Goal: Navigation & Orientation: Find specific page/section

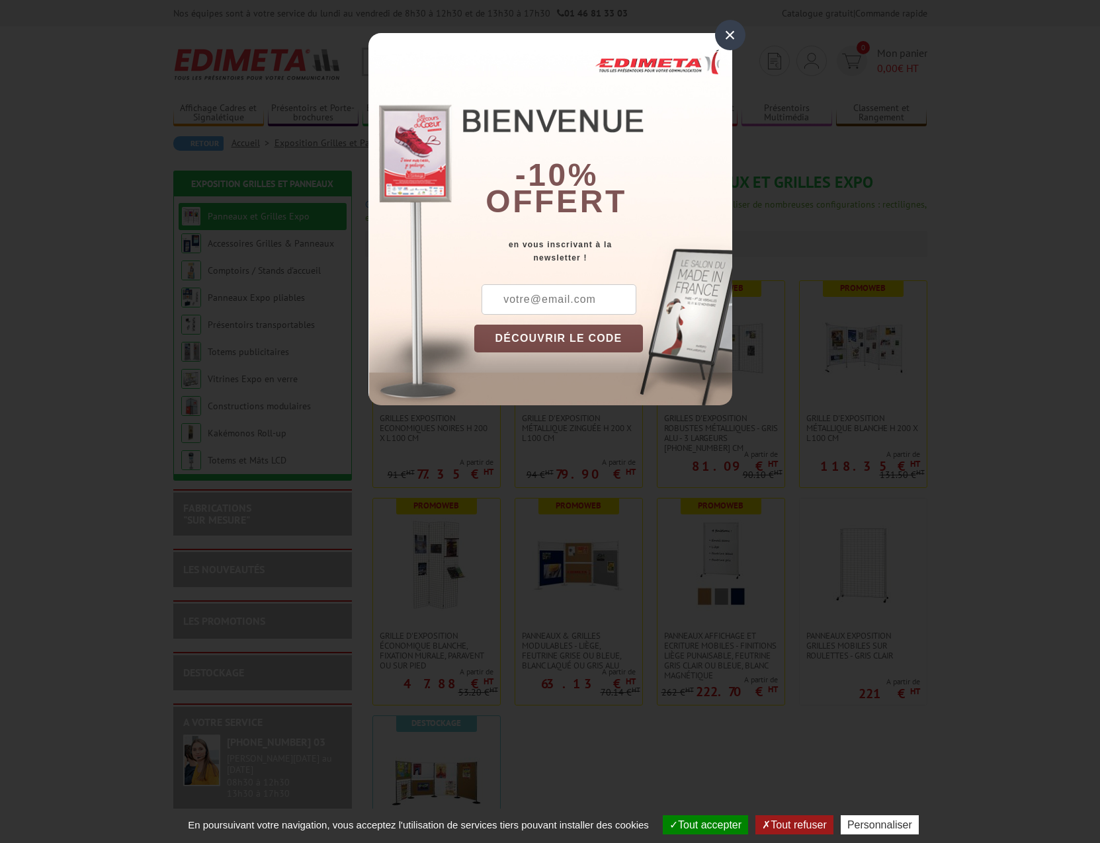
click at [729, 34] on div "×" at bounding box center [730, 35] width 30 height 30
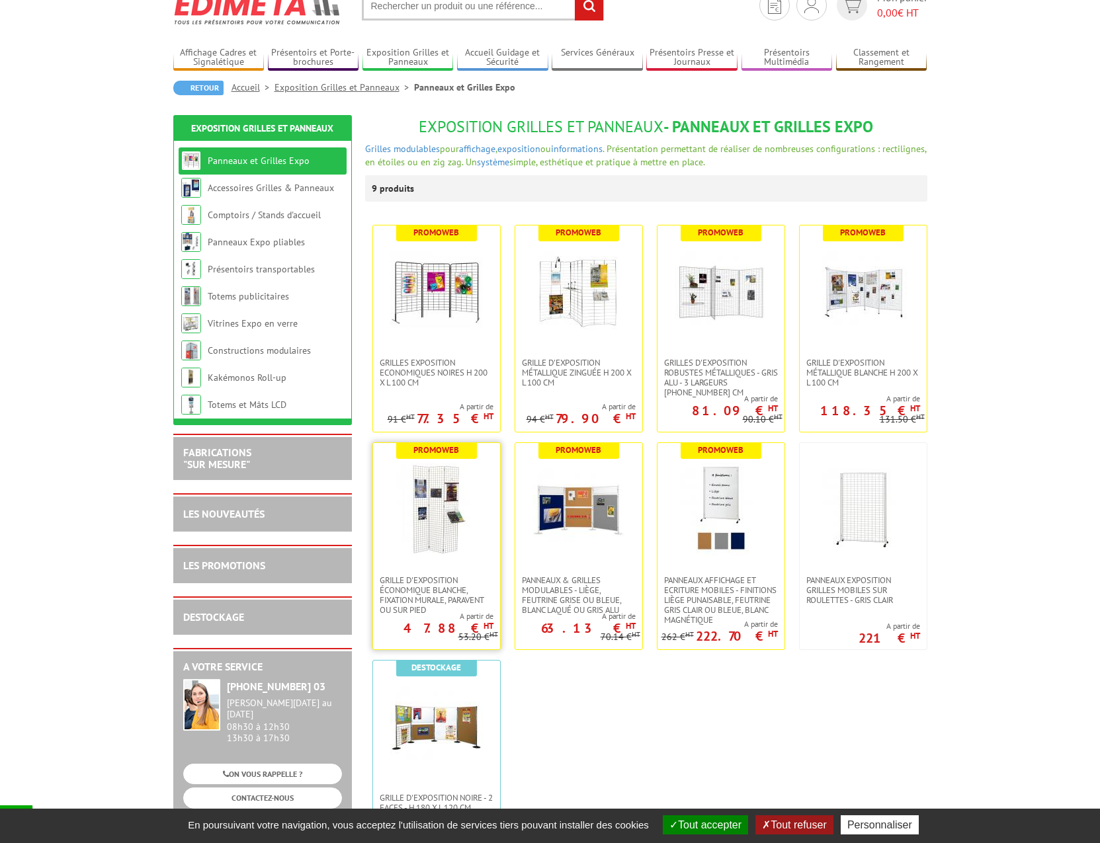
scroll to position [54, 0]
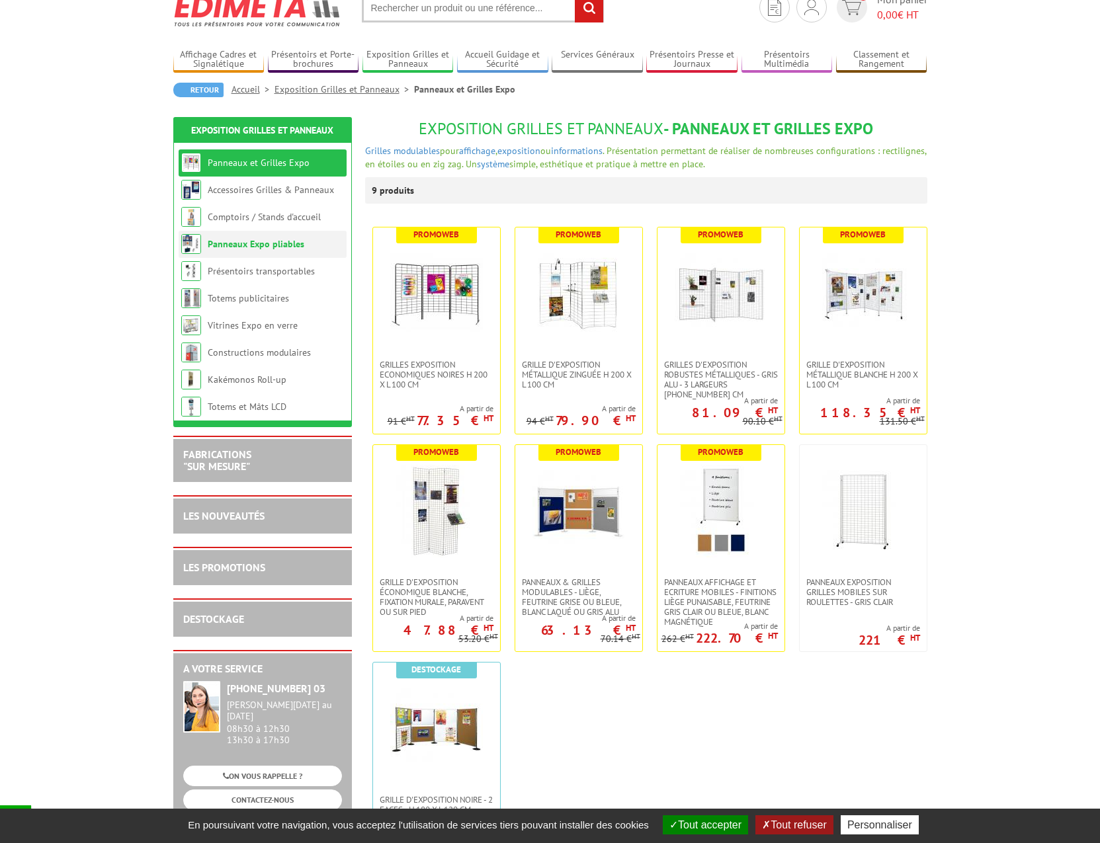
click at [222, 246] on link "Panneaux Expo pliables" at bounding box center [256, 244] width 97 height 12
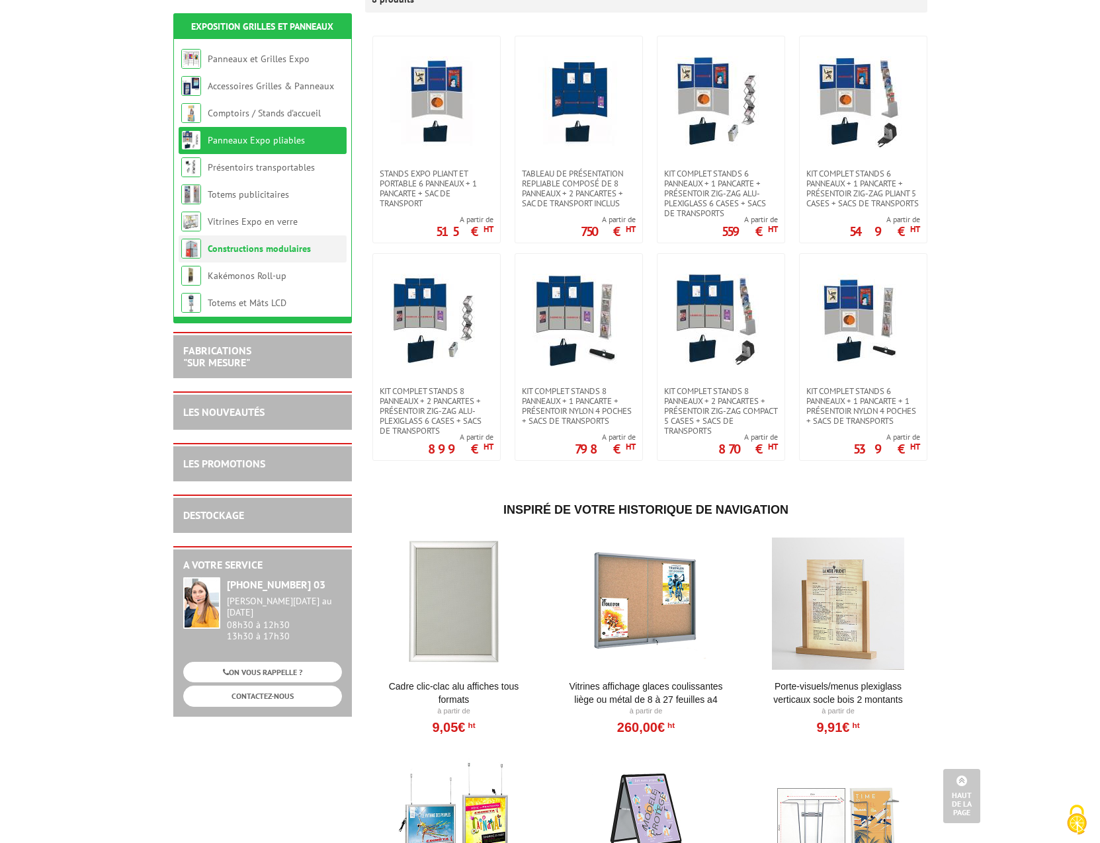
scroll to position [227, 0]
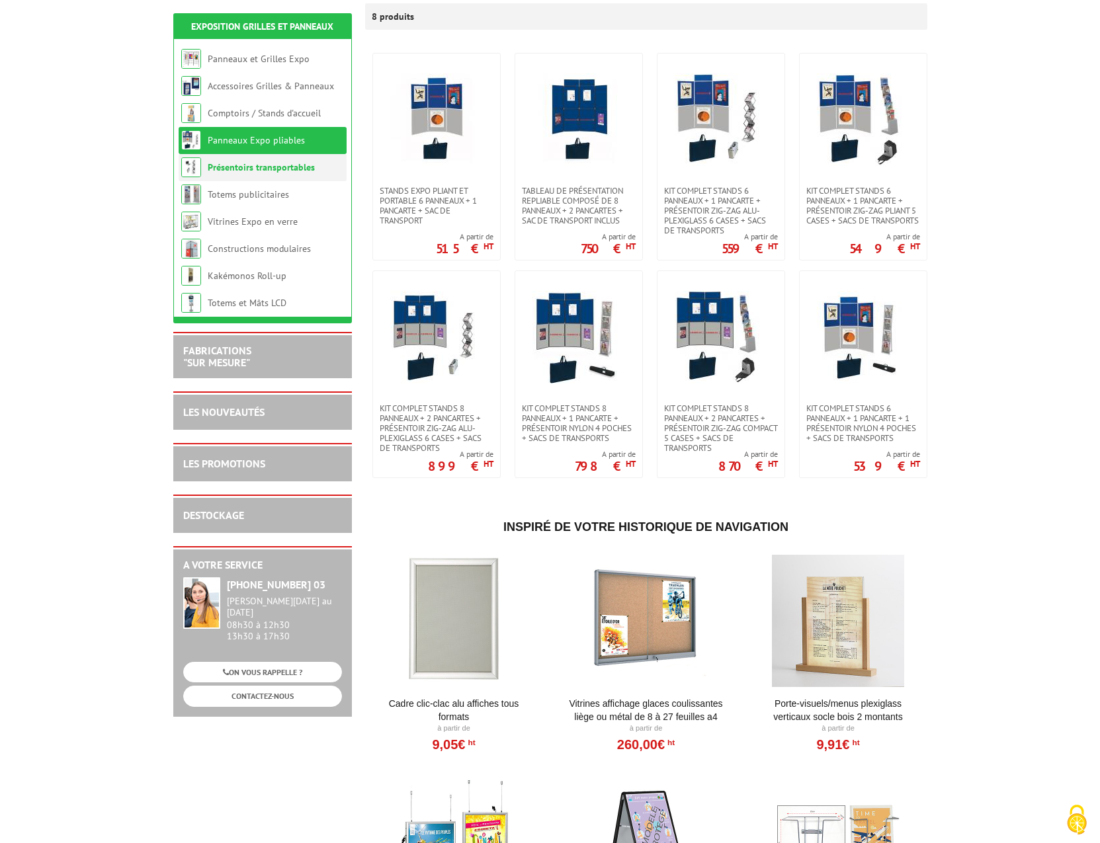
click at [248, 169] on link "Présentoirs transportables" at bounding box center [261, 167] width 107 height 12
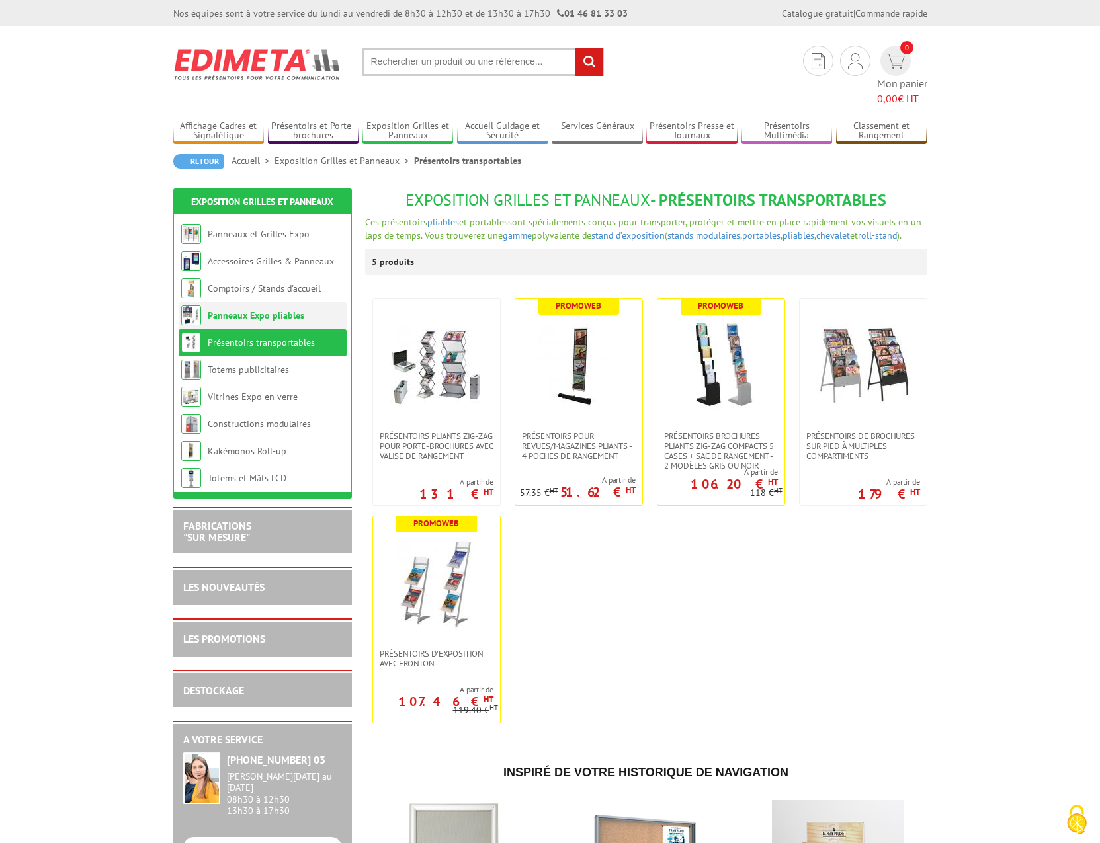
click at [227, 309] on link "Panneaux Expo pliables" at bounding box center [256, 315] width 97 height 12
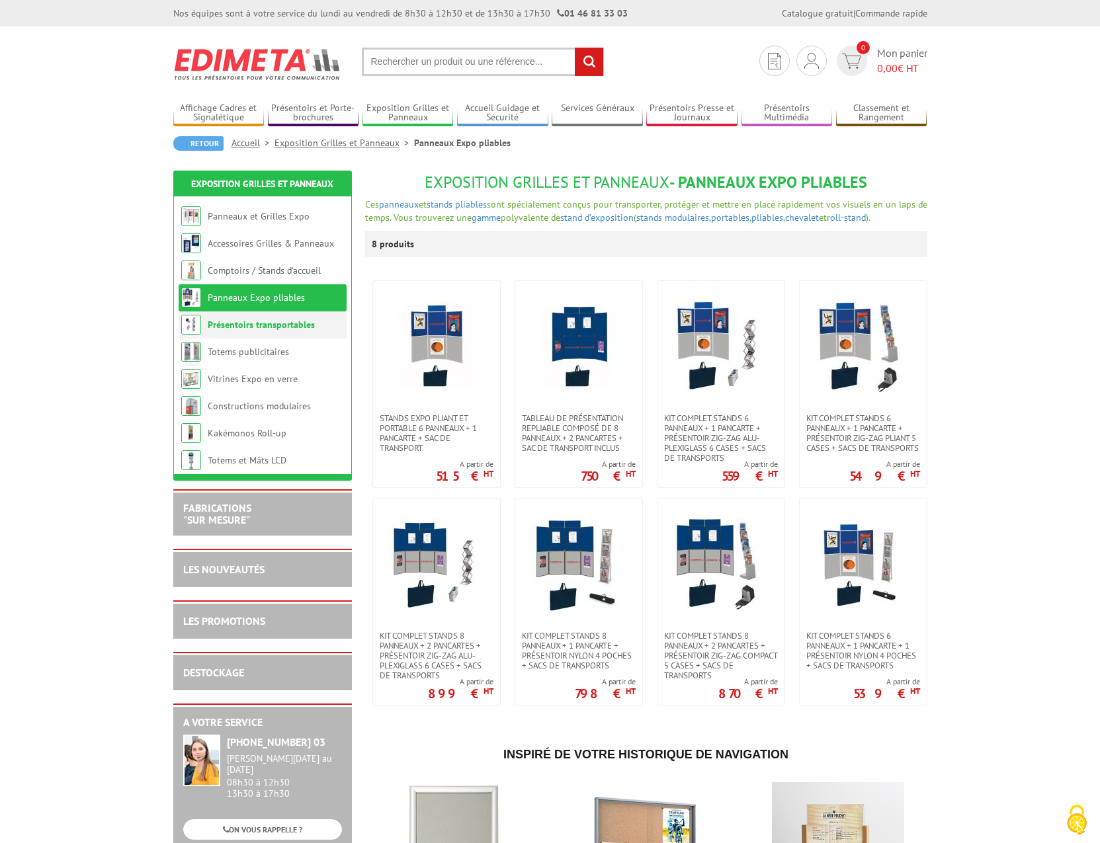
click at [265, 329] on link "Présentoirs transportables" at bounding box center [261, 325] width 107 height 12
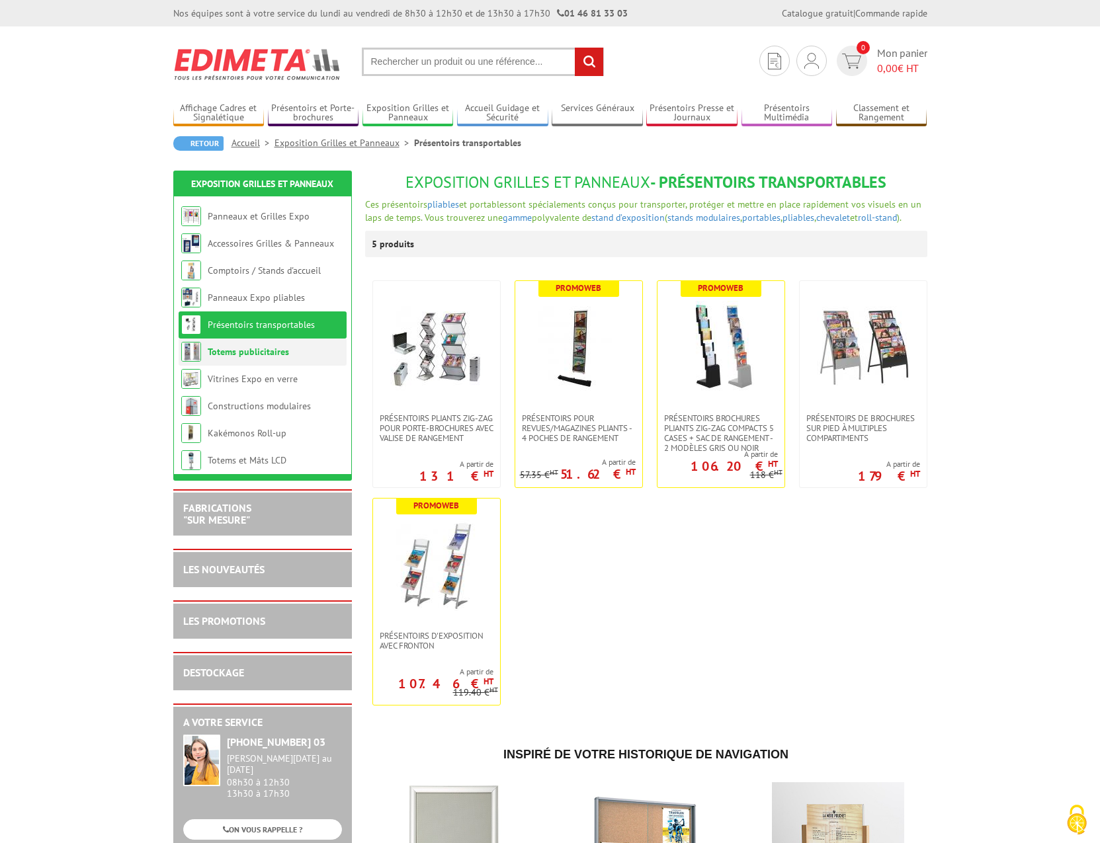
click at [245, 356] on link "Totems publicitaires" at bounding box center [248, 352] width 81 height 12
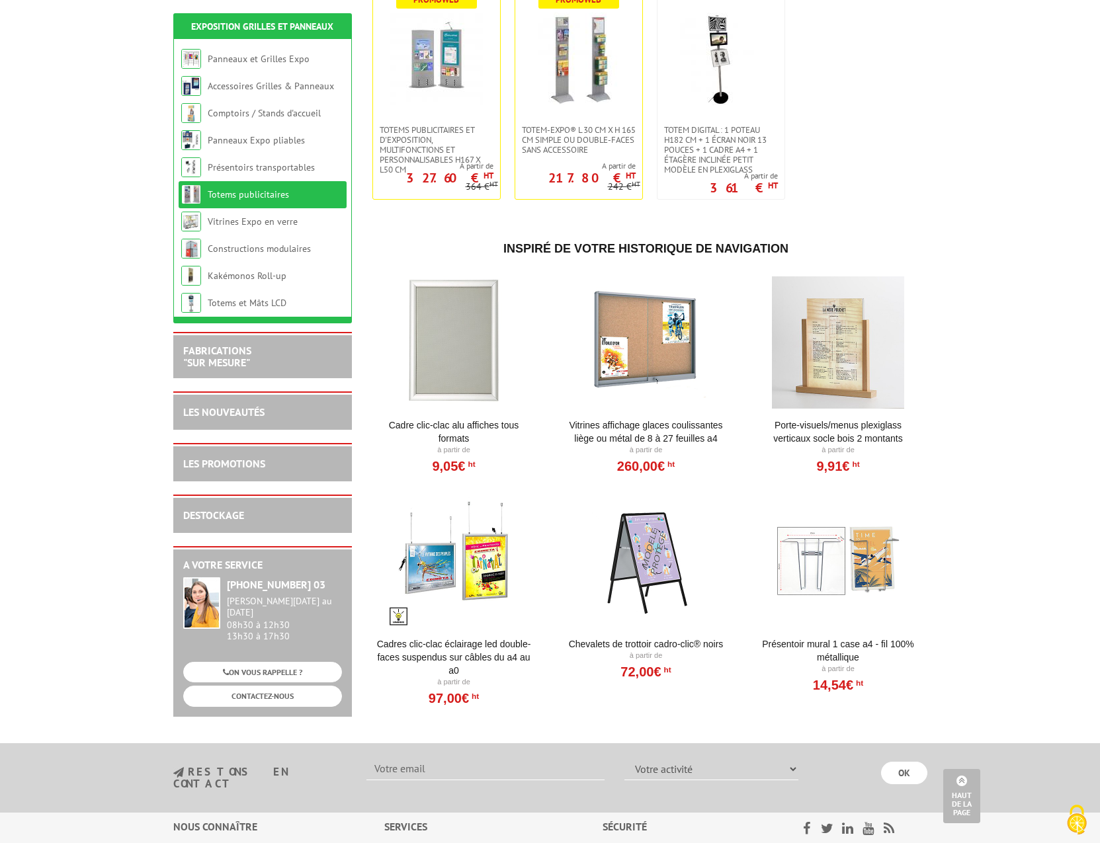
scroll to position [736, 0]
click at [253, 280] on link "Kakémonos Roll-up" at bounding box center [247, 276] width 79 height 12
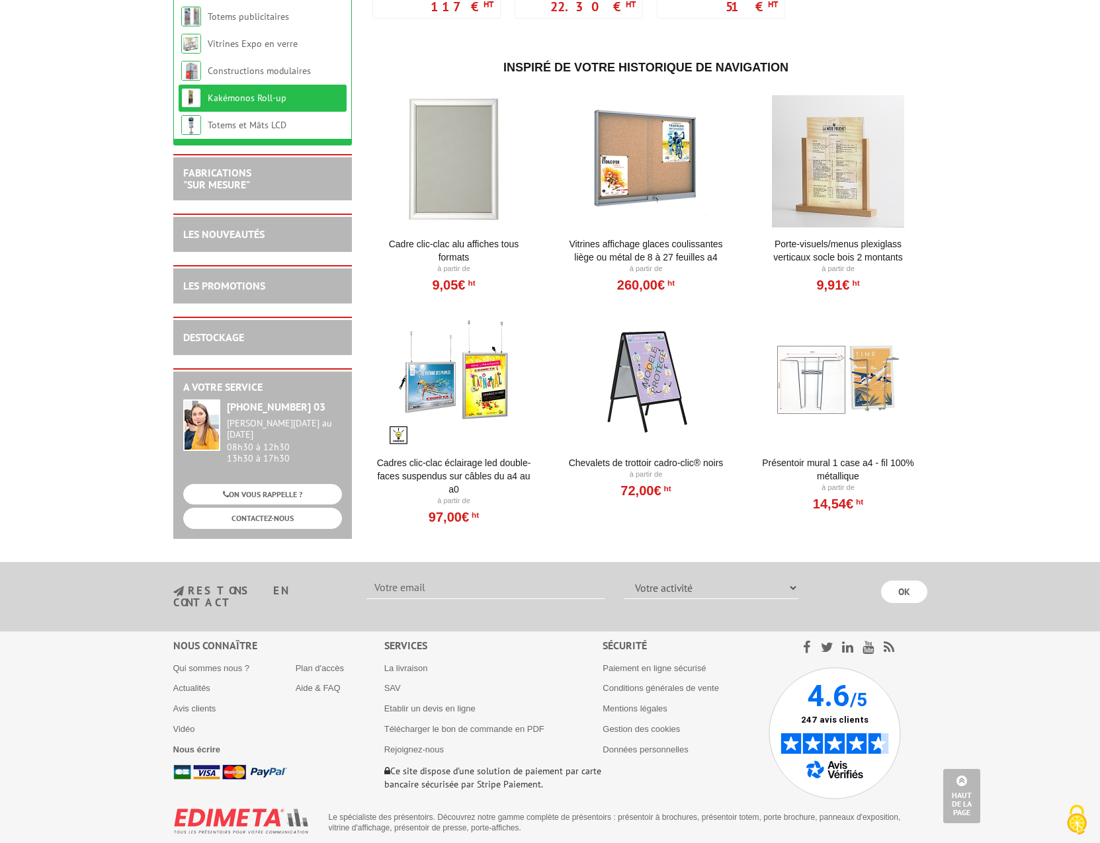
scroll to position [713, 0]
